Goal: Communication & Community: Participate in discussion

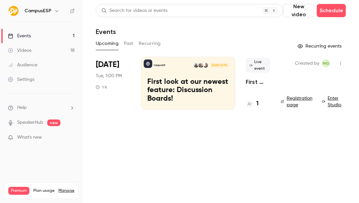
click at [344, 64] on button "button" at bounding box center [340, 63] width 11 height 11
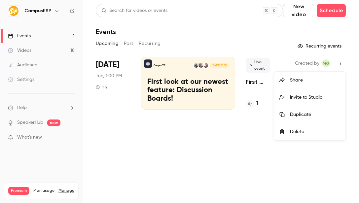
click at [318, 97] on div "Invite to Studio" at bounding box center [315, 97] width 50 height 7
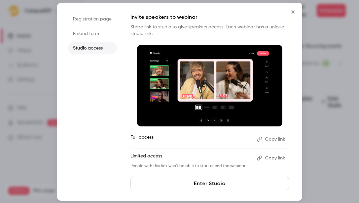
click at [272, 158] on button "Copy link" at bounding box center [271, 158] width 35 height 11
click at [293, 8] on button "Close" at bounding box center [293, 11] width 13 height 13
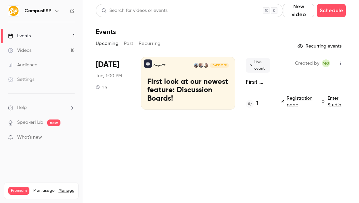
click at [148, 73] on div "CampusESP [DATE] 1:00 PM First look at our newest feature: Discussion Boards!" at bounding box center [188, 83] width 94 height 53
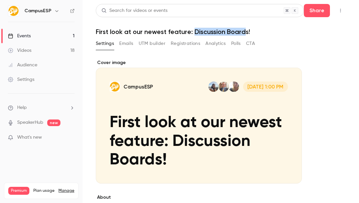
drag, startPoint x: 195, startPoint y: 32, endPoint x: 246, endPoint y: 33, distance: 51.6
click at [246, 33] on h1 "First look at our newest feature: Discussion Boards!" at bounding box center [221, 32] width 250 height 8
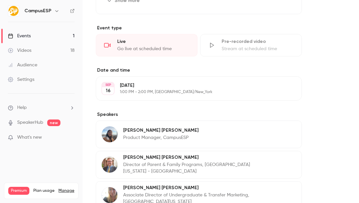
scroll to position [278, 0]
